Goal: Check status: Check status

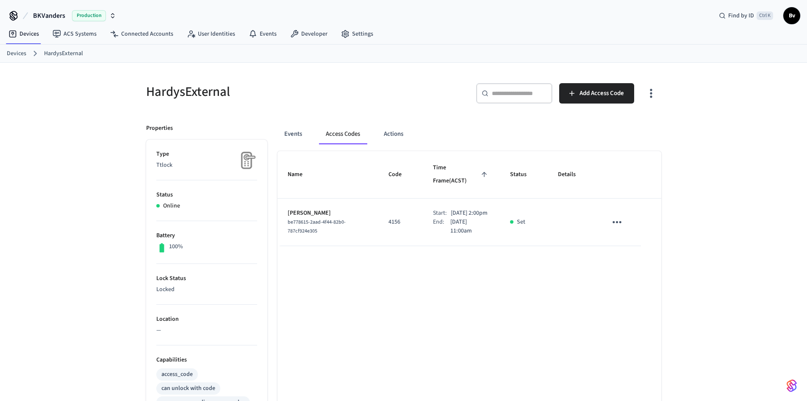
click at [20, 50] on link "Devices" at bounding box center [16, 53] width 19 height 9
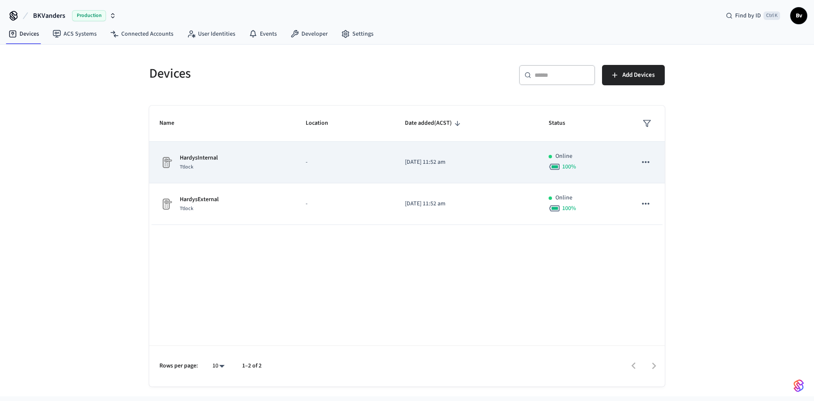
click at [213, 159] on p "HardysInternal" at bounding box center [199, 157] width 38 height 9
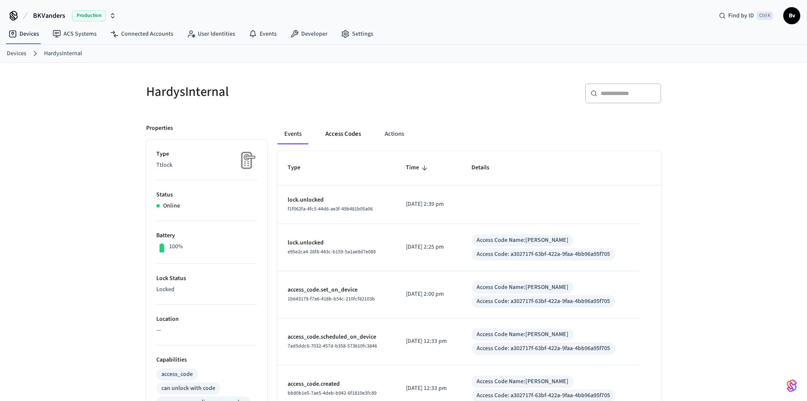
click at [343, 136] on button "Access Codes" at bounding box center [343, 134] width 49 height 20
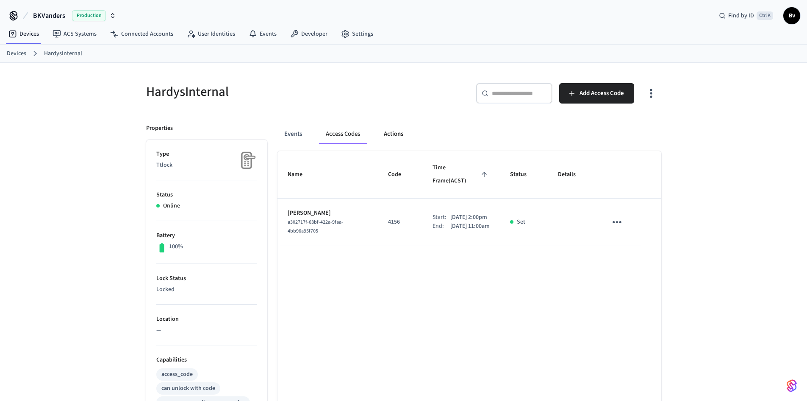
click at [393, 135] on button "Actions" at bounding box center [393, 134] width 33 height 20
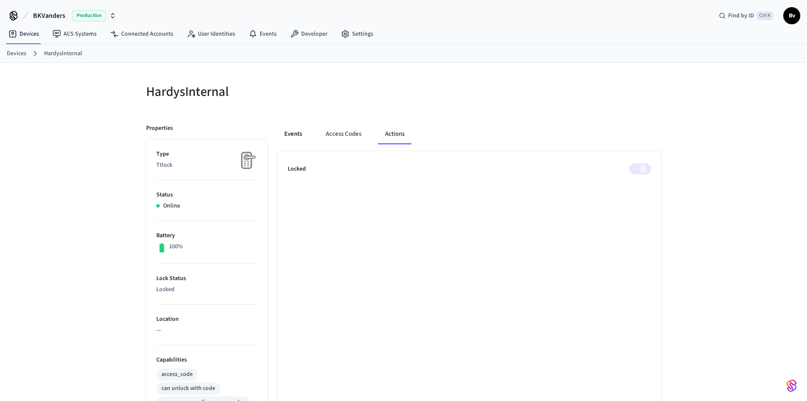
click at [293, 132] on button "Events" at bounding box center [293, 134] width 31 height 20
